Goal: Task Accomplishment & Management: Complete application form

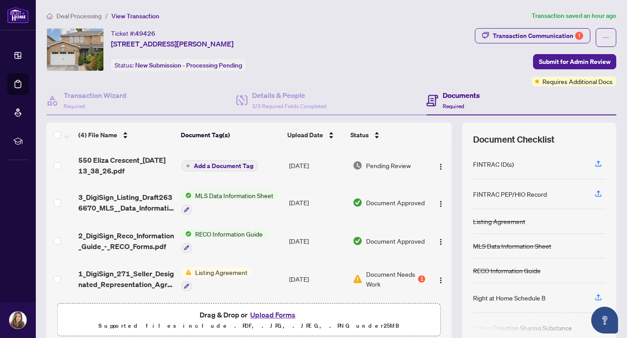
click at [418, 280] on div "1" at bounding box center [421, 279] width 7 height 7
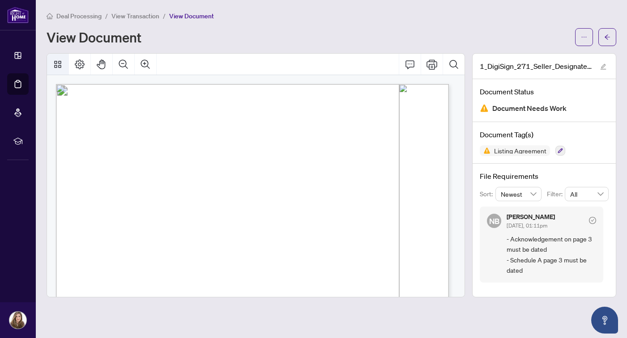
click at [53, 64] on icon "Thumbnails" at bounding box center [57, 64] width 11 height 11
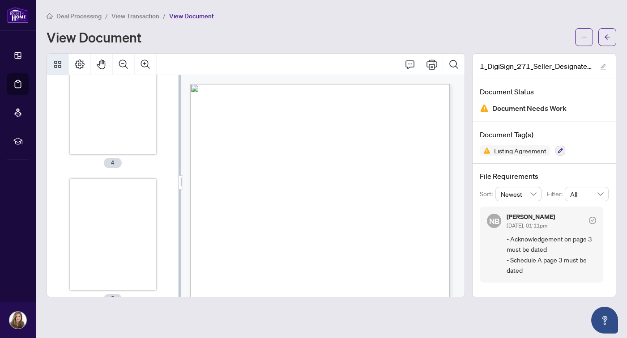
scroll to position [469, 0]
click at [606, 66] on button "button" at bounding box center [603, 66] width 11 height 11
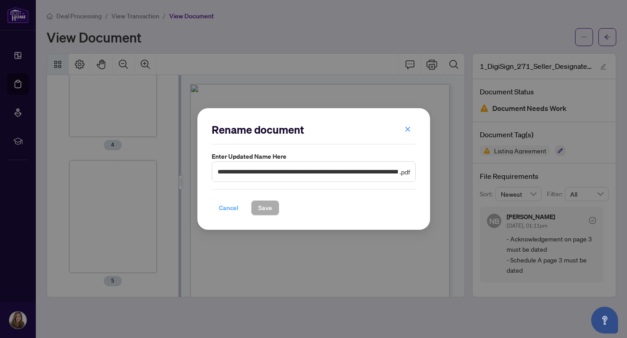
click at [229, 209] on span "Cancel" at bounding box center [229, 208] width 20 height 14
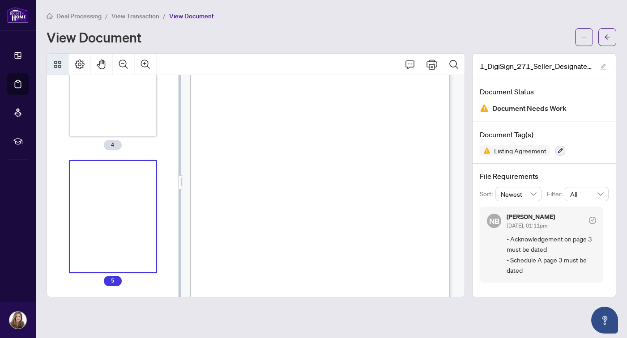
scroll to position [1510, 0]
click at [582, 39] on icon "ellipsis" at bounding box center [584, 37] width 6 height 6
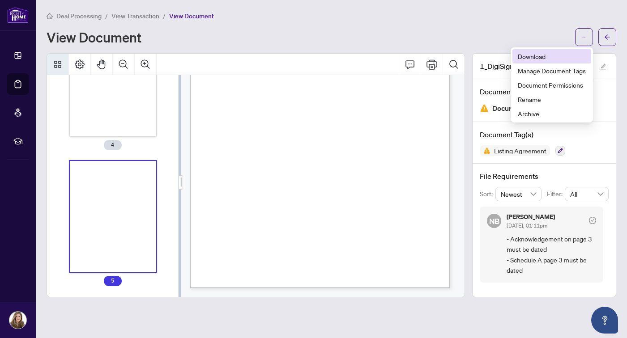
click at [554, 55] on span "Download" at bounding box center [552, 56] width 68 height 10
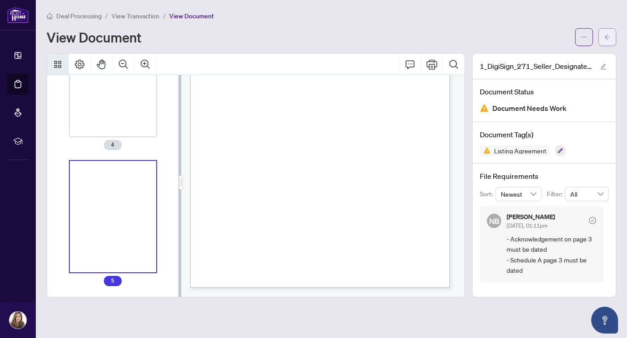
click at [601, 41] on button "button" at bounding box center [607, 37] width 18 height 18
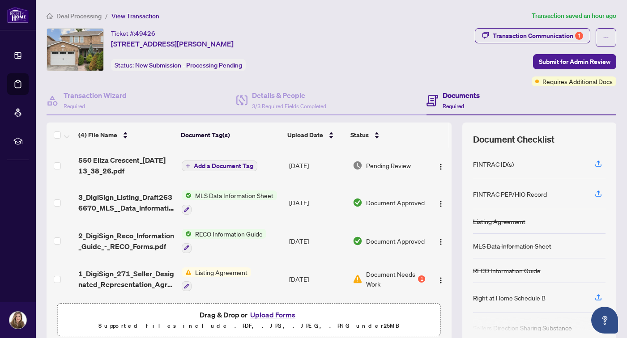
click at [265, 316] on button "Upload Forms" at bounding box center [272, 315] width 51 height 12
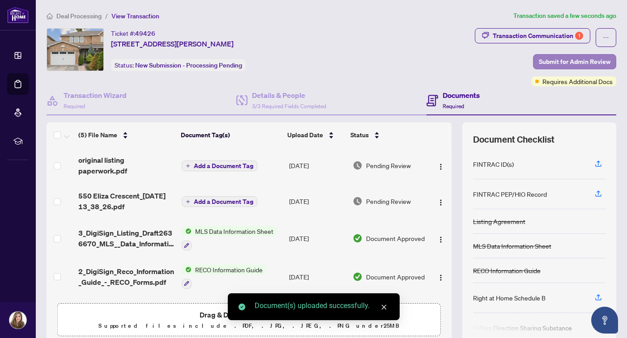
click at [557, 63] on span "Submit for Admin Review" at bounding box center [575, 62] width 72 height 14
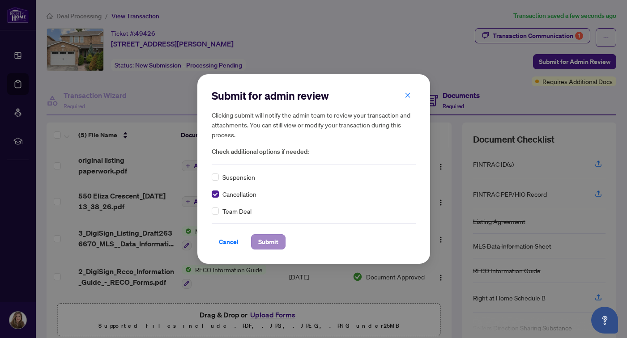
click at [268, 246] on span "Submit" at bounding box center [268, 242] width 20 height 14
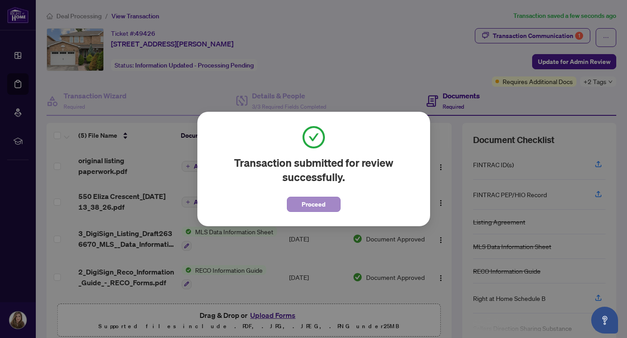
click at [330, 205] on button "Proceed" at bounding box center [314, 204] width 54 height 15
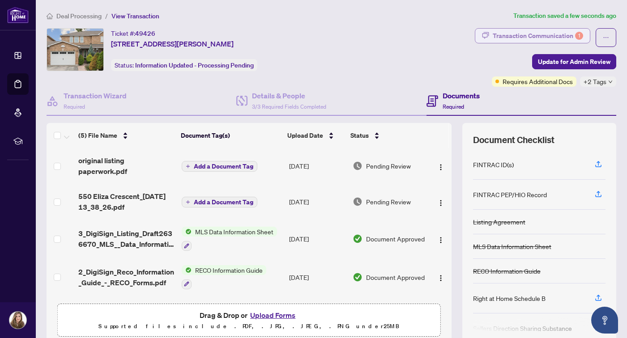
click at [535, 36] on div "Transaction Communication 1" at bounding box center [538, 36] width 90 height 14
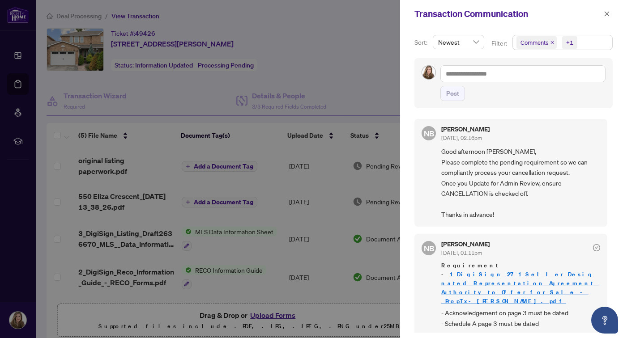
click at [341, 65] on div at bounding box center [313, 169] width 627 height 338
click at [605, 15] on icon "close" at bounding box center [607, 14] width 6 height 6
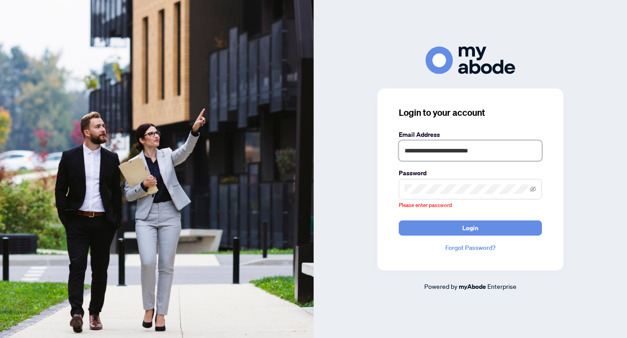
click at [509, 161] on input "**********" at bounding box center [470, 151] width 143 height 21
type input "**********"
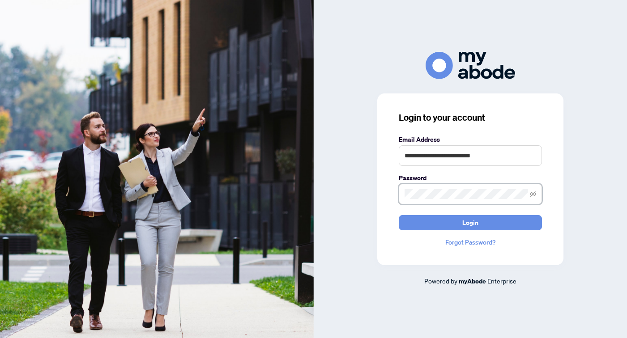
click at [470, 222] on button "Login" at bounding box center [470, 222] width 143 height 15
click at [366, 189] on div "**********" at bounding box center [471, 169] width 314 height 235
click at [470, 222] on button "Login" at bounding box center [470, 222] width 143 height 15
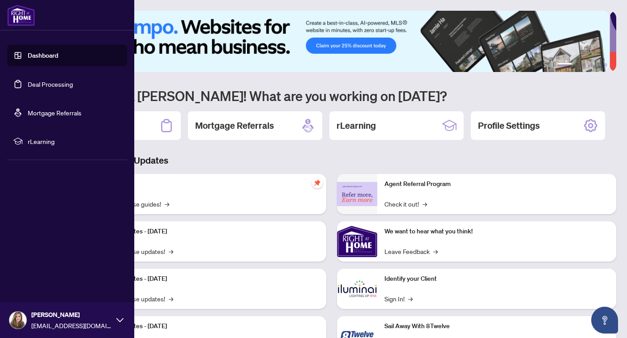
click at [39, 85] on link "Deal Processing" at bounding box center [50, 84] width 45 height 8
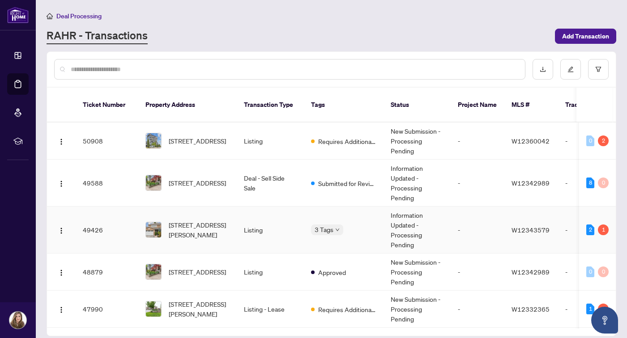
click at [334, 225] on div "3 Tags" at bounding box center [327, 230] width 32 height 10
click at [311, 227] on div "Requires Additional Docs Submitted for Review Cancellation Requested" at bounding box center [311, 227] width 0 height 0
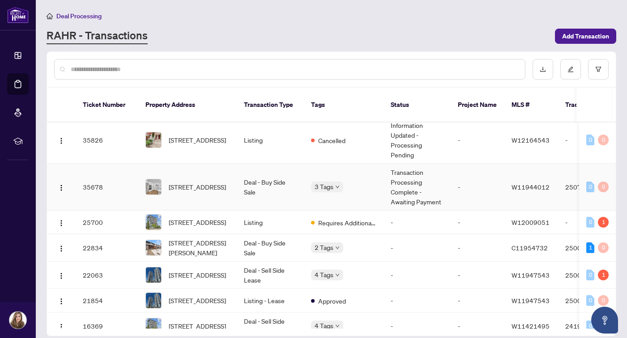
scroll to position [388, 0]
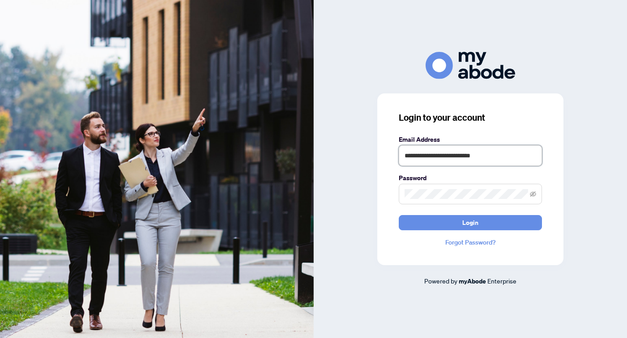
type input "**********"
click at [470, 222] on button "Login" at bounding box center [470, 222] width 143 height 15
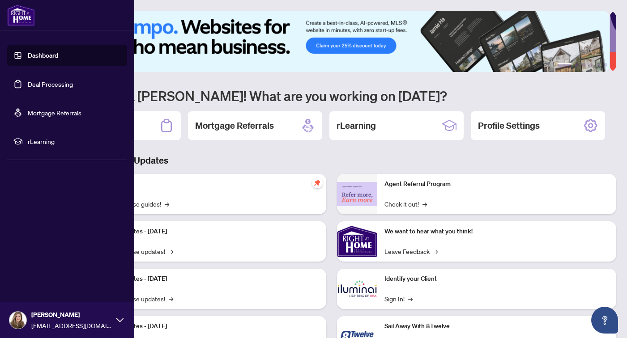
click at [39, 88] on link "Deal Processing" at bounding box center [50, 84] width 45 height 8
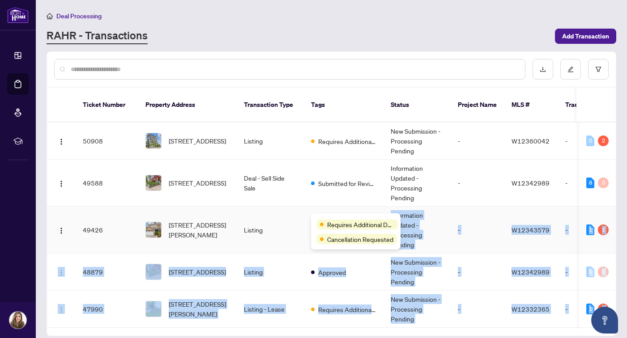
click at [322, 218] on body "Dashboard Deal Processing Mortgage Referrals rLearning [PERSON_NAME] [EMAIL_ADD…" at bounding box center [313, 169] width 627 height 338
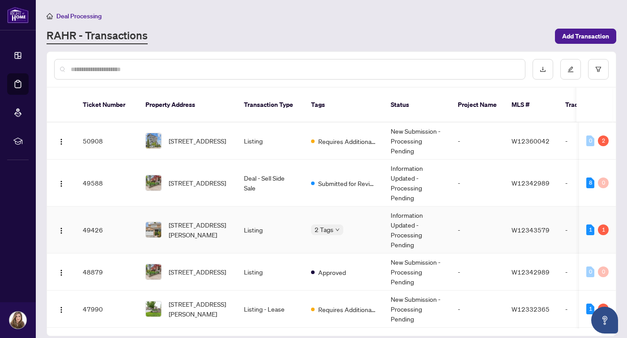
click at [286, 218] on td "Listing" at bounding box center [270, 230] width 67 height 47
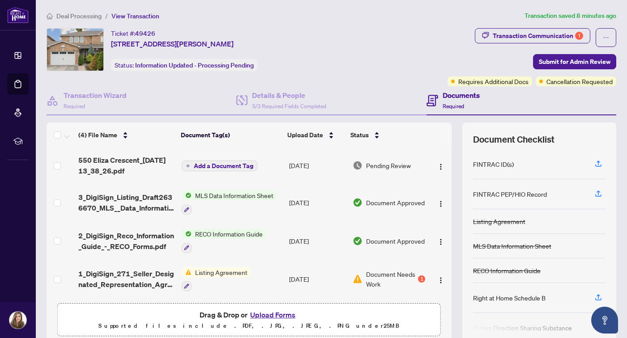
scroll to position [36, 0]
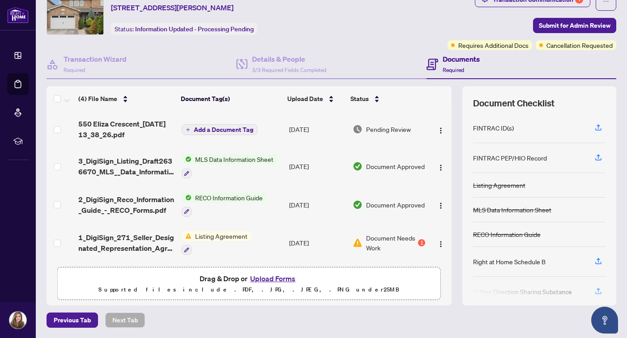
click at [271, 281] on button "Upload Forms" at bounding box center [272, 279] width 51 height 12
click at [264, 279] on button "Upload Forms" at bounding box center [272, 279] width 51 height 12
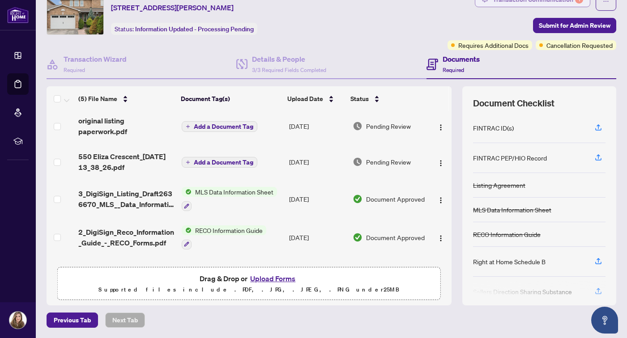
click at [542, 2] on div "Transaction Communication 1" at bounding box center [538, -1] width 90 height 14
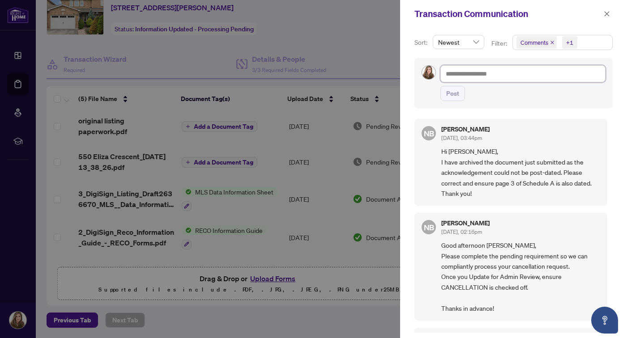
click at [476, 73] on textarea at bounding box center [522, 73] width 165 height 17
click at [608, 17] on span "button" at bounding box center [607, 14] width 6 height 14
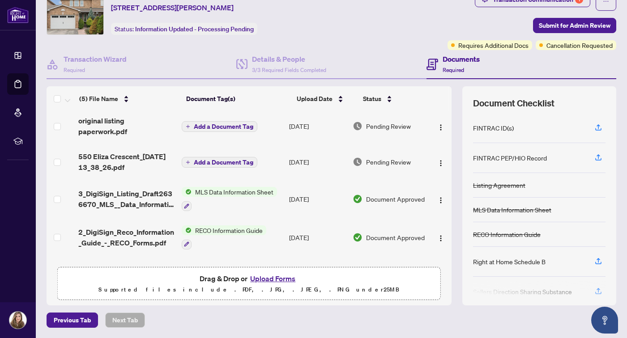
scroll to position [5, 0]
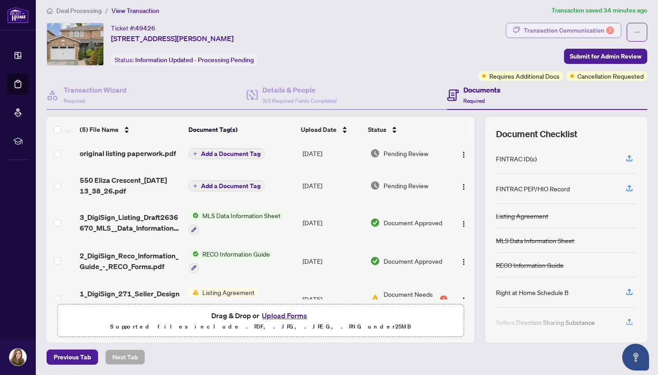
click at [563, 29] on div "Transaction Communication 1" at bounding box center [569, 30] width 90 height 14
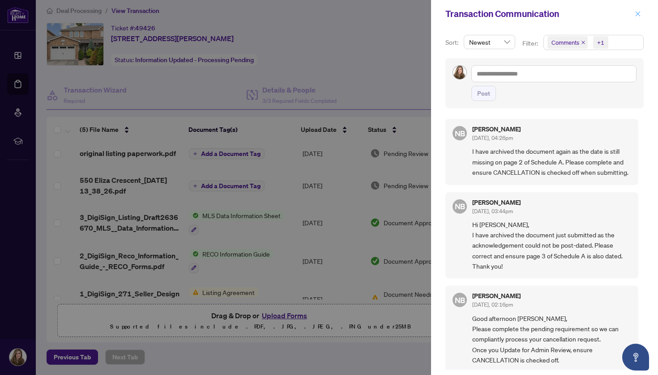
click at [627, 16] on icon "close" at bounding box center [638, 13] width 5 height 5
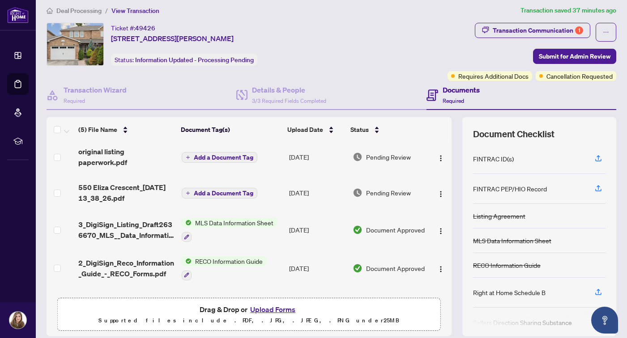
click at [281, 307] on button "Upload Forms" at bounding box center [272, 310] width 51 height 12
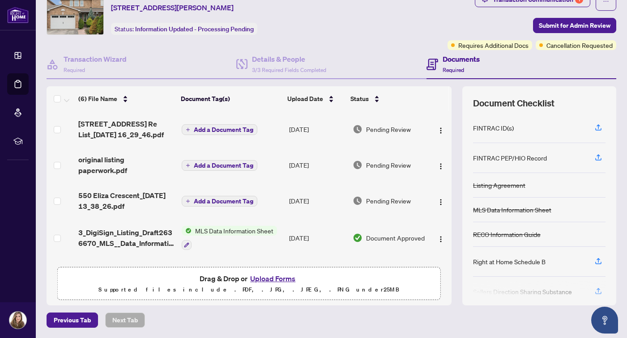
scroll to position [0, 0]
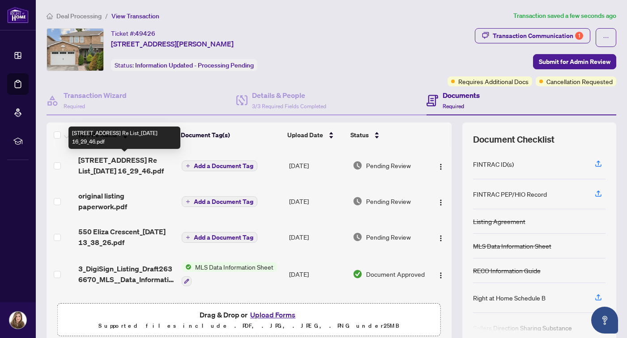
click at [112, 162] on span "[STREET_ADDRESS] Re List_[DATE] 16_29_46.pdf" at bounding box center [126, 165] width 96 height 21
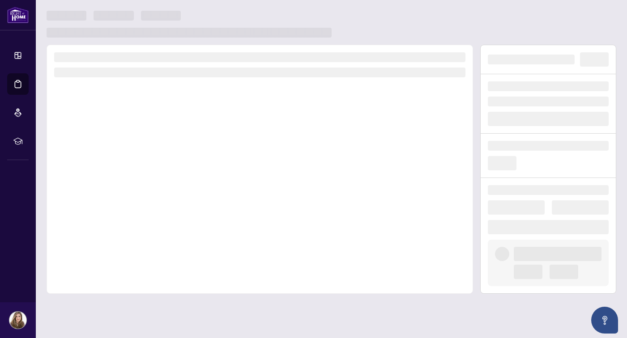
click at [113, 162] on div at bounding box center [260, 169] width 427 height 249
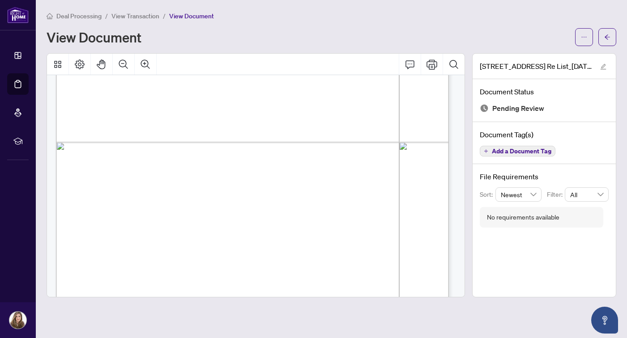
scroll to position [2390, 0]
click at [406, 30] on div "View Document" at bounding box center [308, 37] width 523 height 14
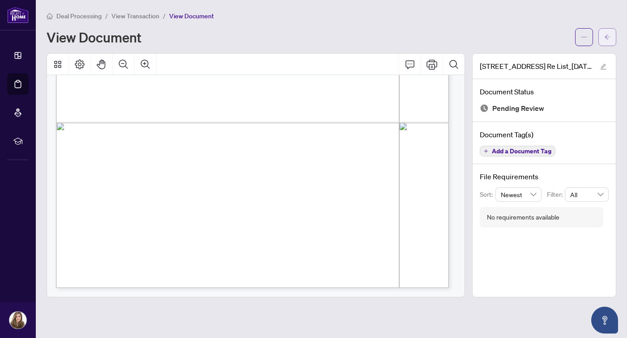
click at [609, 43] on span "button" at bounding box center [607, 37] width 6 height 14
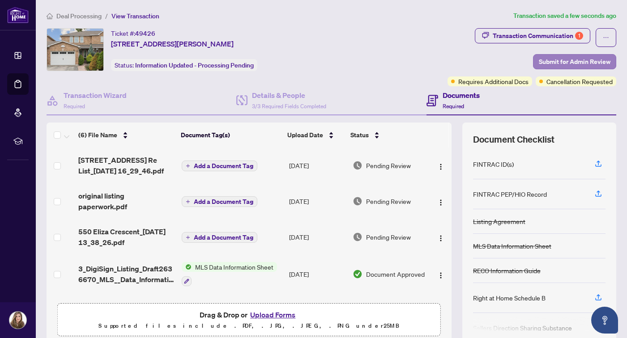
click at [565, 61] on span "Submit for Admin Review" at bounding box center [575, 62] width 72 height 14
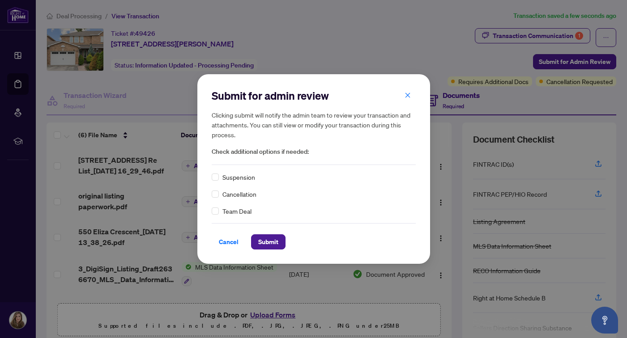
click at [241, 192] on span "Cancellation" at bounding box center [239, 194] width 34 height 10
click at [218, 197] on span at bounding box center [215, 194] width 7 height 7
click at [272, 247] on span "Submit" at bounding box center [268, 242] width 20 height 14
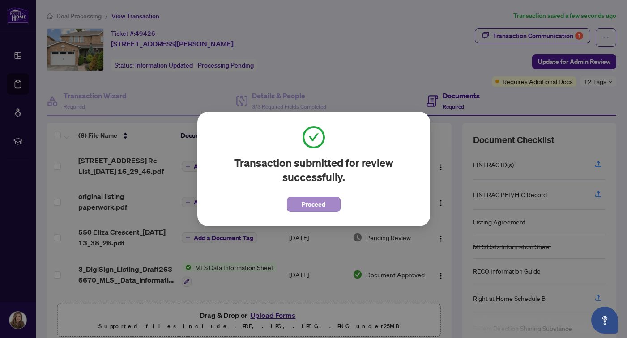
click at [320, 203] on span "Proceed" at bounding box center [314, 204] width 24 height 14
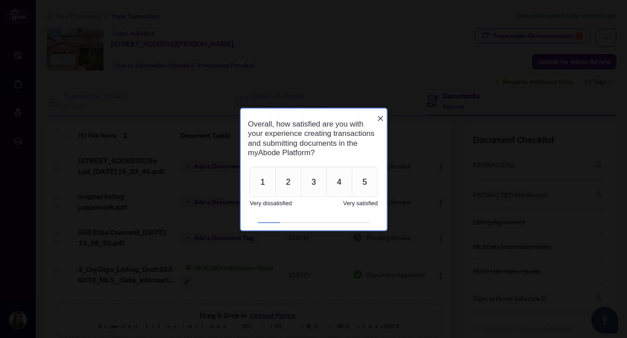
click at [380, 115] on icon "Close button" at bounding box center [379, 118] width 7 height 7
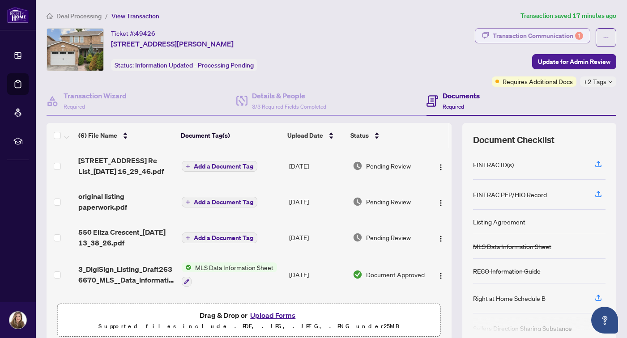
click at [515, 35] on div "Transaction Communication 1" at bounding box center [538, 36] width 90 height 14
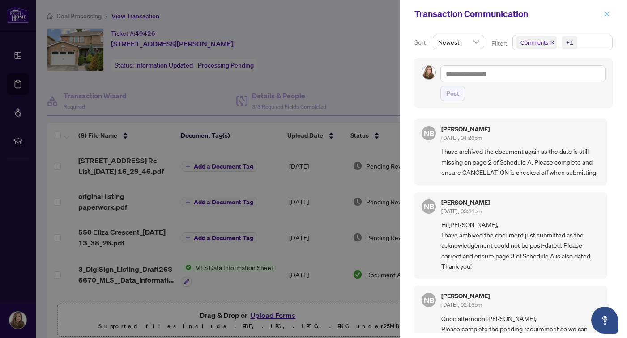
click at [605, 14] on icon "close" at bounding box center [607, 14] width 6 height 6
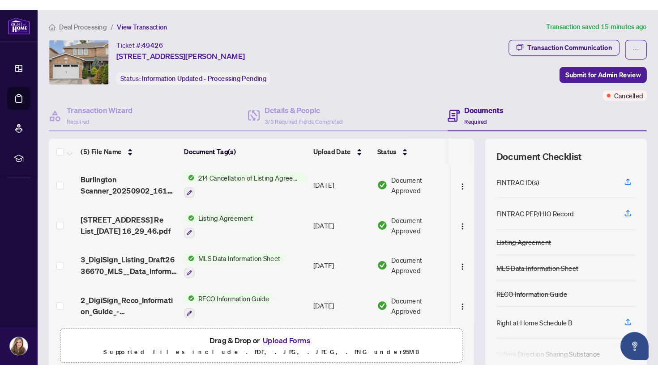
scroll to position [44, 0]
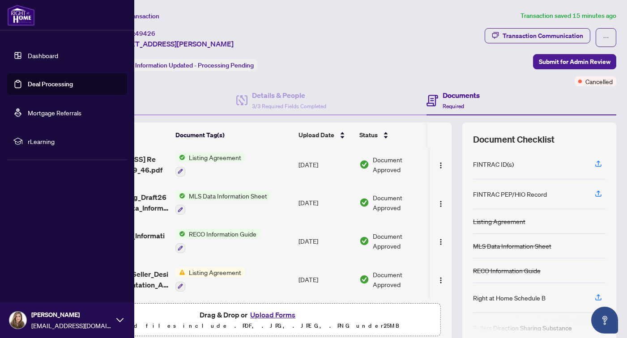
click at [38, 57] on link "Dashboard" at bounding box center [43, 55] width 30 height 8
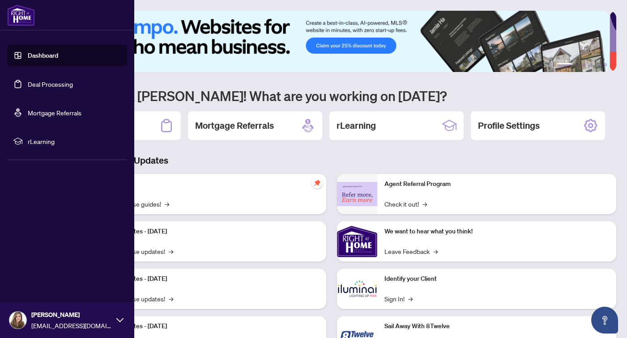
click at [28, 86] on link "Deal Processing" at bounding box center [50, 84] width 45 height 8
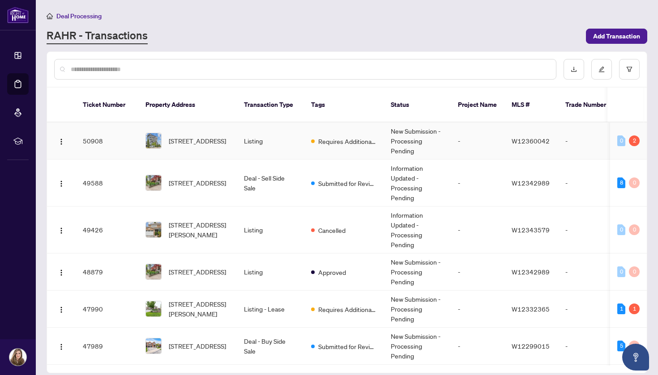
scroll to position [247, 0]
